Goal: Navigation & Orientation: Go to known website

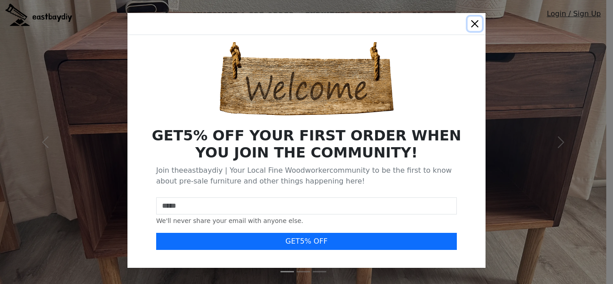
click at [472, 22] on button "Close" at bounding box center [475, 24] width 14 height 14
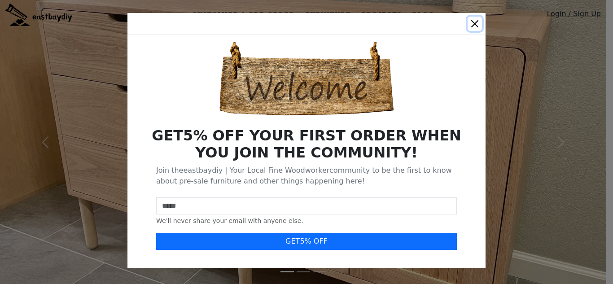
click at [472, 24] on button "Close" at bounding box center [475, 24] width 14 height 14
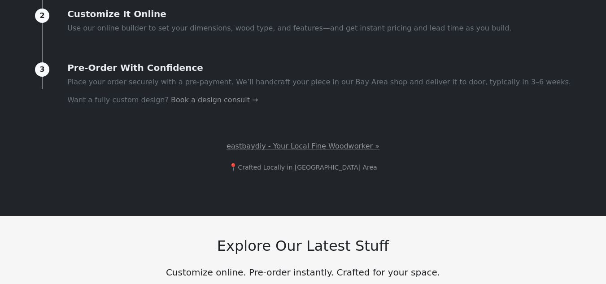
scroll to position [179, 0]
